Goal: Transaction & Acquisition: Book appointment/travel/reservation

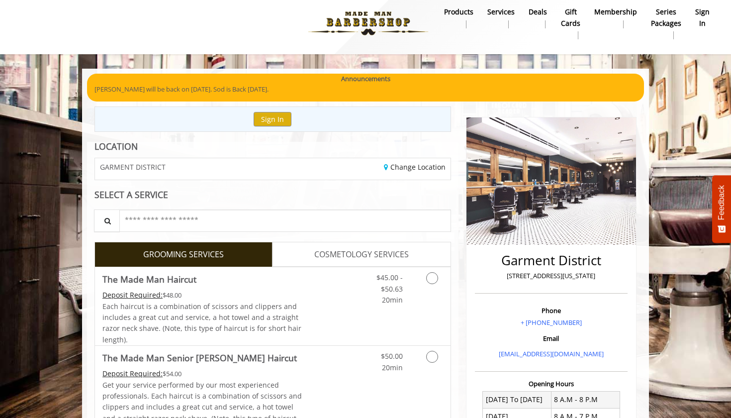
scroll to position [16, 0]
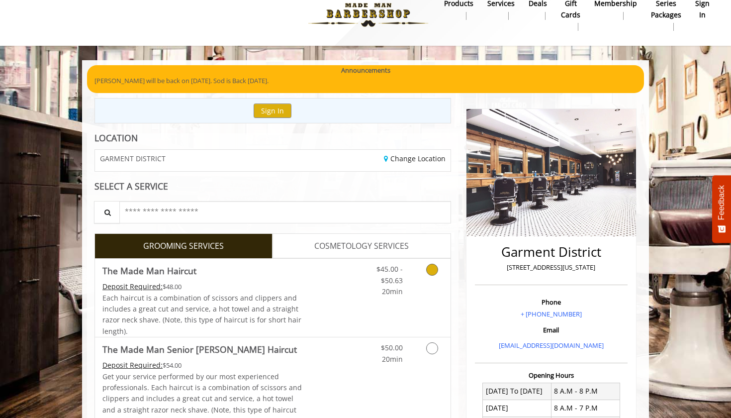
click at [431, 267] on icon "Grooming services" at bounding box center [432, 270] width 12 height 12
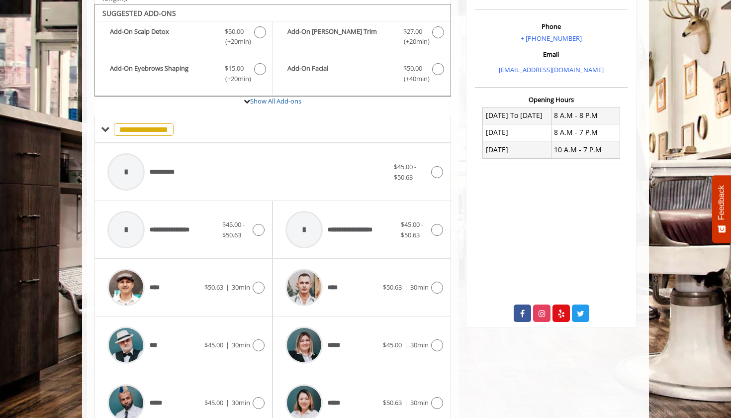
scroll to position [293, 0]
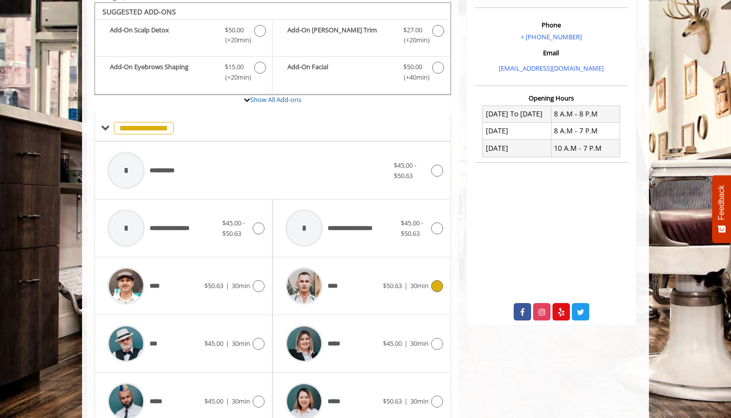
click at [438, 282] on icon at bounding box center [437, 286] width 12 height 12
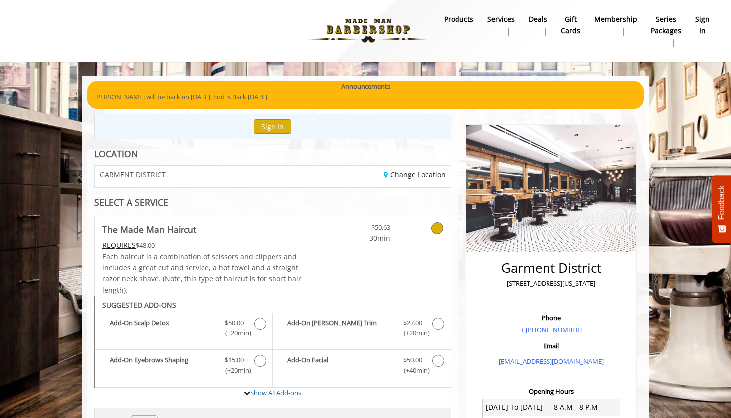
scroll to position [0, 0]
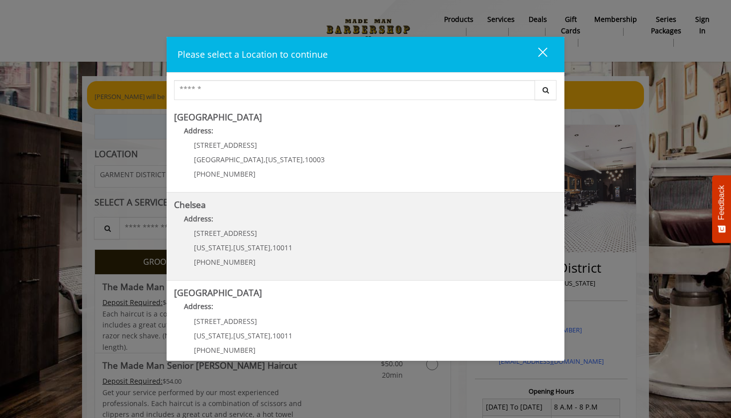
click at [250, 226] on p "Address:" at bounding box center [365, 221] width 383 height 16
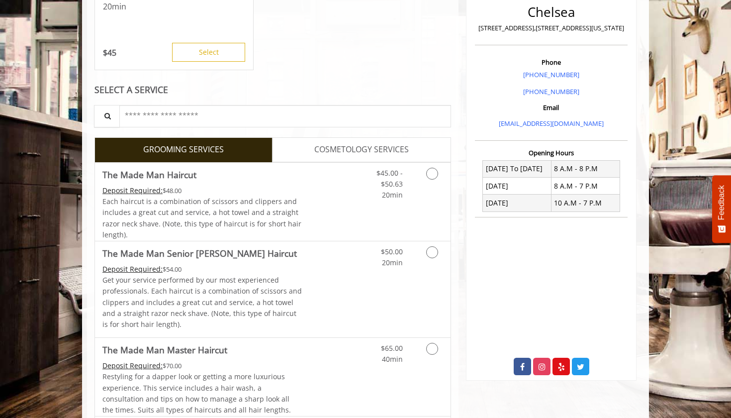
scroll to position [242, 0]
click at [436, 173] on icon "Grooming services" at bounding box center [432, 173] width 12 height 12
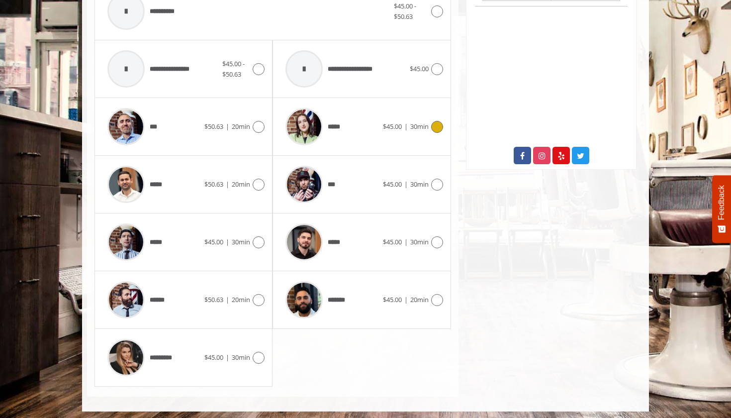
scroll to position [452, 0]
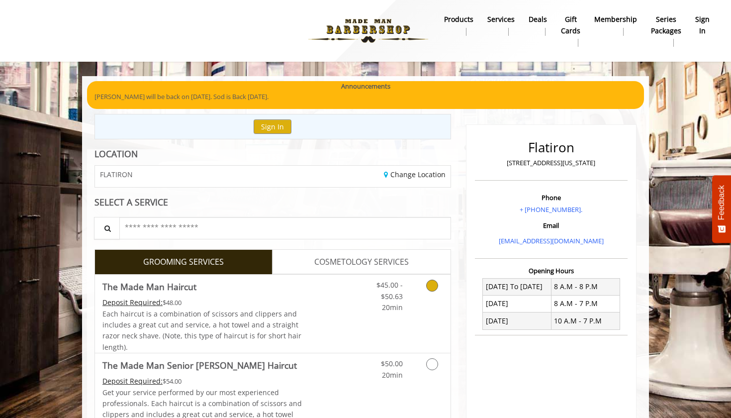
click at [435, 281] on icon "Grooming services" at bounding box center [432, 285] width 12 height 12
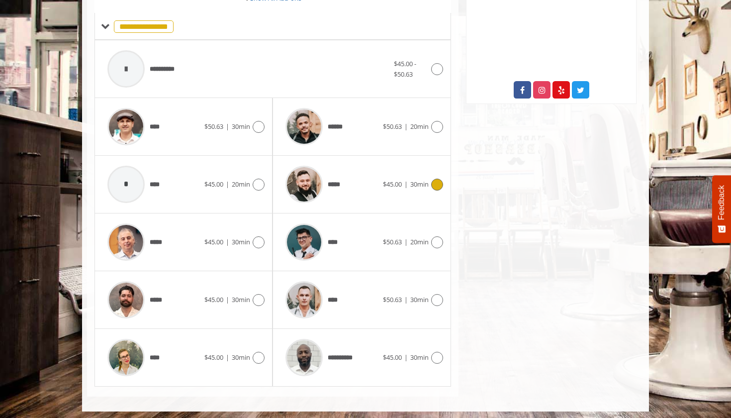
scroll to position [394, 0]
click at [436, 296] on icon at bounding box center [437, 300] width 12 height 12
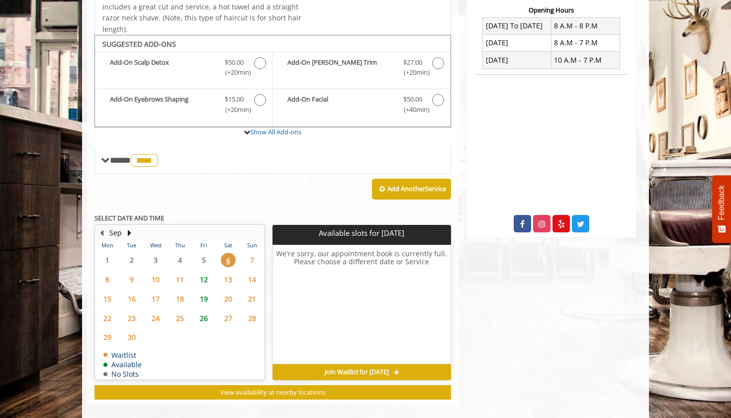
scroll to position [267, 0]
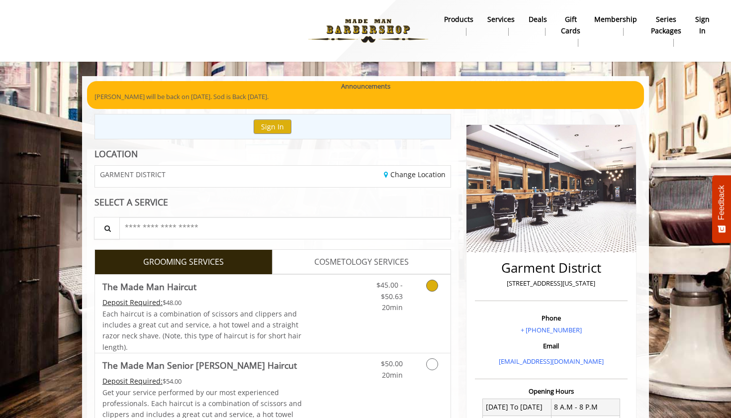
click at [434, 285] on icon "Grooming services" at bounding box center [432, 285] width 12 height 12
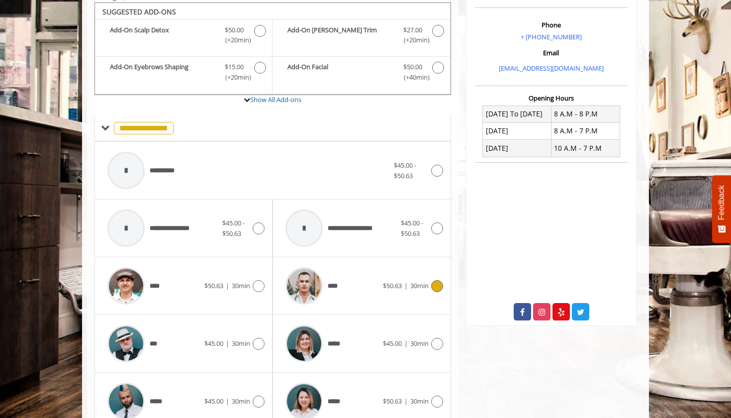
click at [434, 285] on icon at bounding box center [437, 286] width 12 height 12
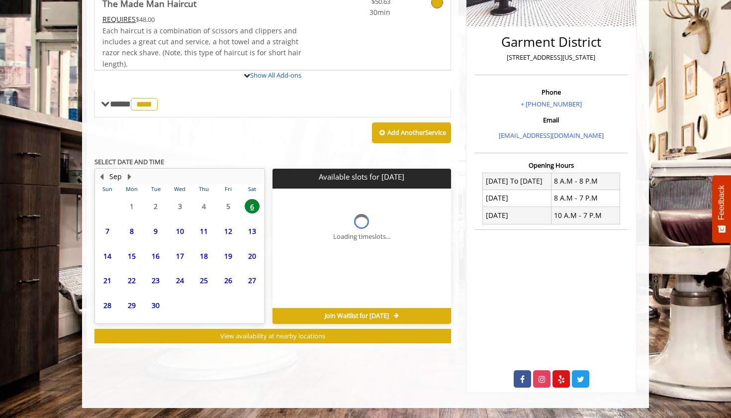
scroll to position [222, 0]
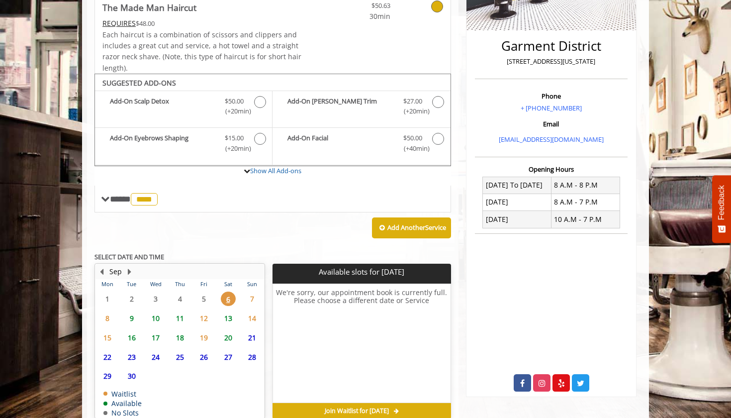
click at [229, 292] on span "6" at bounding box center [228, 298] width 15 height 14
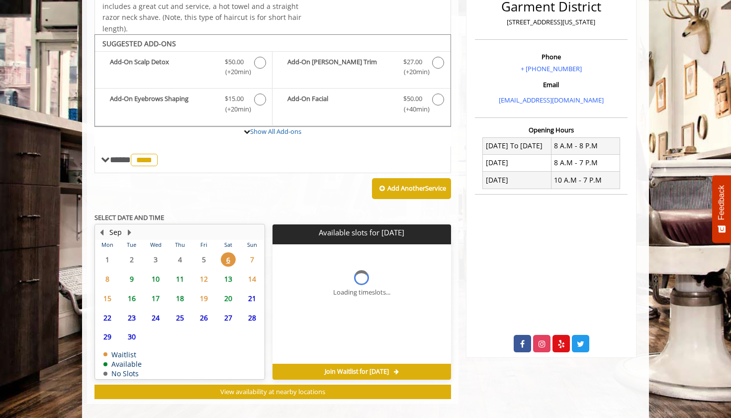
scroll to position [267, 0]
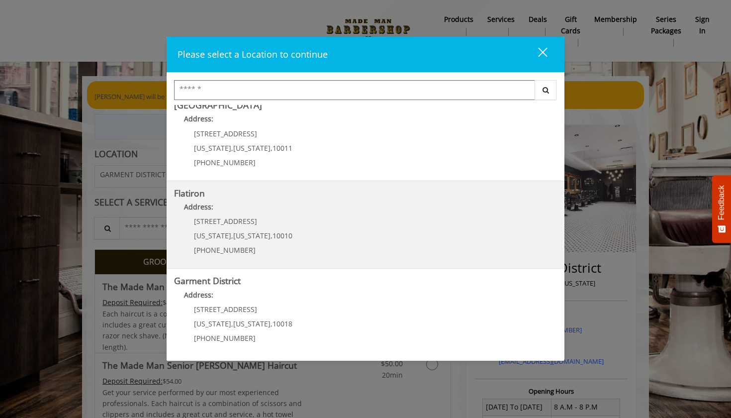
scroll to position [187, 0]
click at [235, 218] on p "10 E 23rd St" at bounding box center [243, 221] width 98 height 7
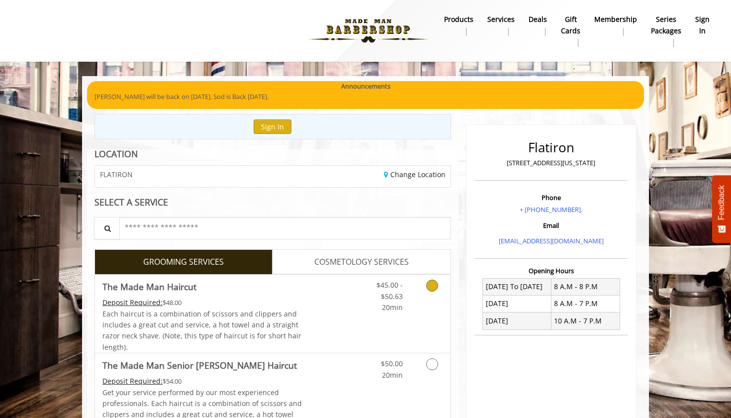
click at [432, 287] on icon "Grooming services" at bounding box center [432, 285] width 12 height 12
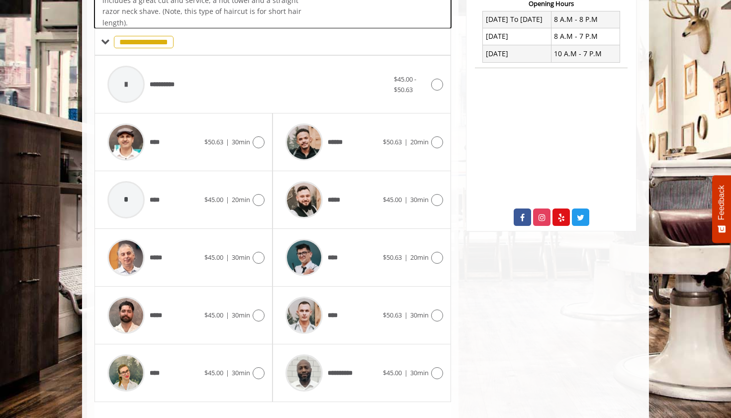
scroll to position [293, 0]
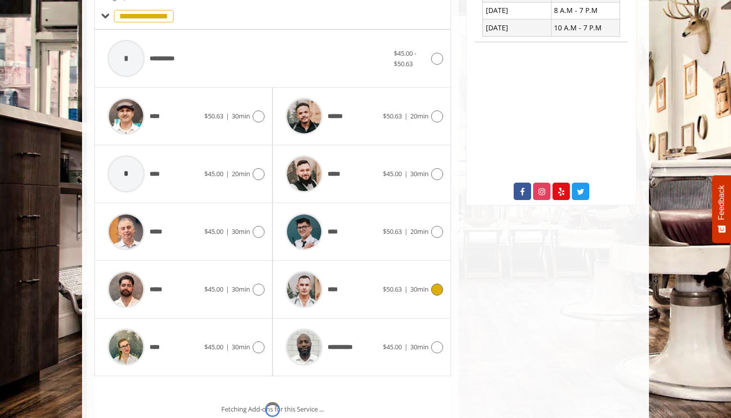
click at [432, 287] on icon at bounding box center [437, 289] width 12 height 12
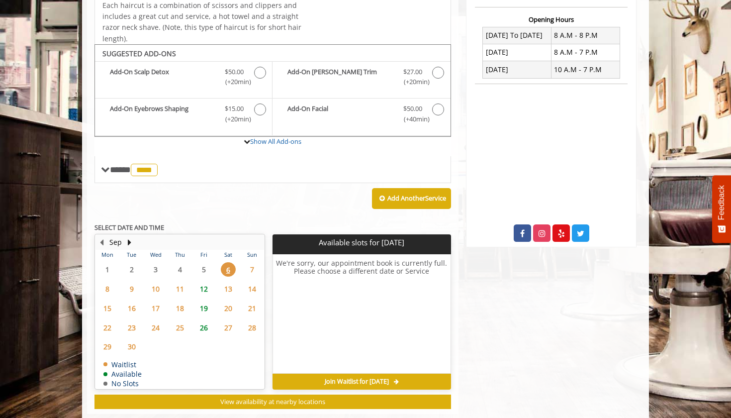
scroll to position [267, 0]
